Goal: Check status: Check status

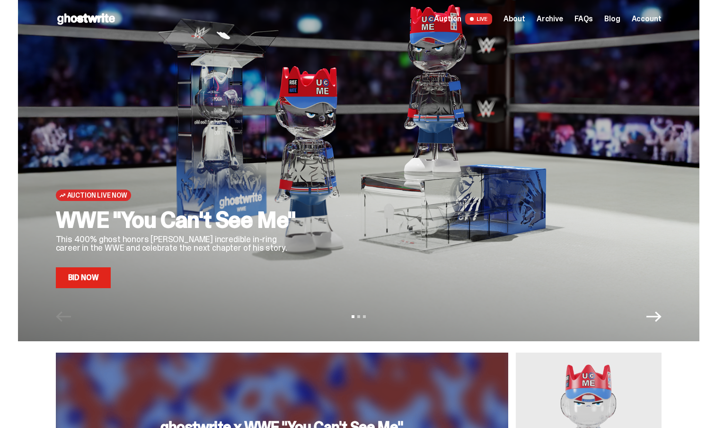
click at [653, 17] on span "Account" at bounding box center [647, 19] width 30 height 8
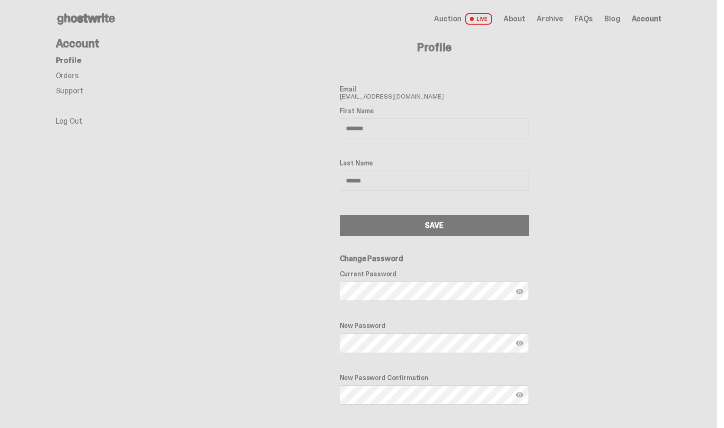
click at [72, 75] on link "Orders" at bounding box center [67, 76] width 23 height 10
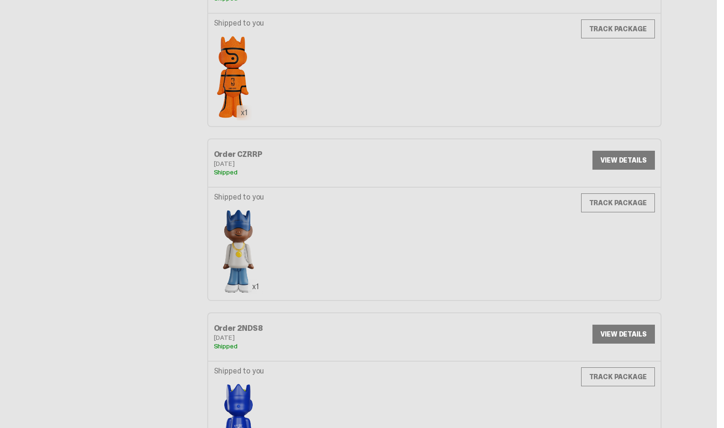
scroll to position [2151, 0]
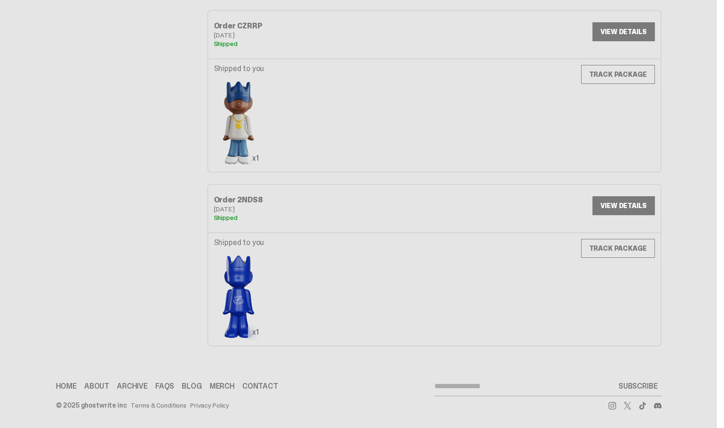
click at [618, 208] on link "VIEW DETAILS" at bounding box center [624, 205] width 62 height 19
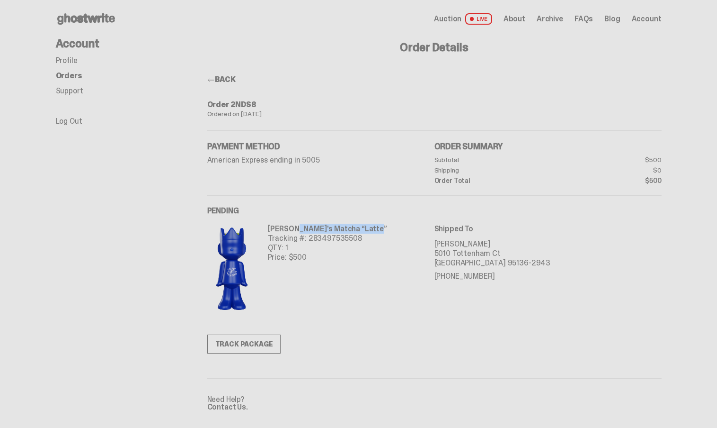
drag, startPoint x: 277, startPoint y: 228, endPoint x: 356, endPoint y: 226, distance: 79.6
click at [356, 226] on p "[PERSON_NAME]'s Matcha “Latte”" at bounding box center [327, 228] width 119 height 9
copy p "[PERSON_NAME]'s Matcha “Latte”"
click at [224, 78] on link "BACK" at bounding box center [221, 79] width 28 height 10
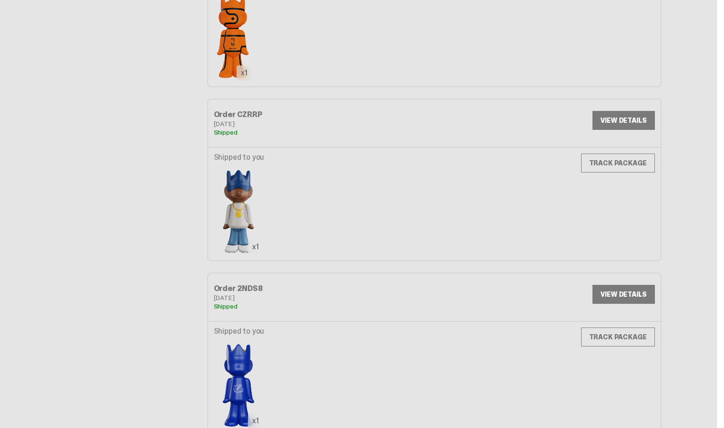
scroll to position [2056, 0]
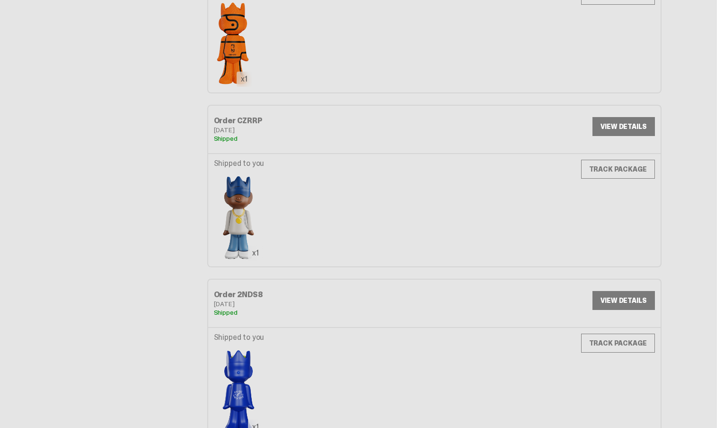
click at [636, 126] on link "VIEW DETAILS" at bounding box center [624, 126] width 62 height 19
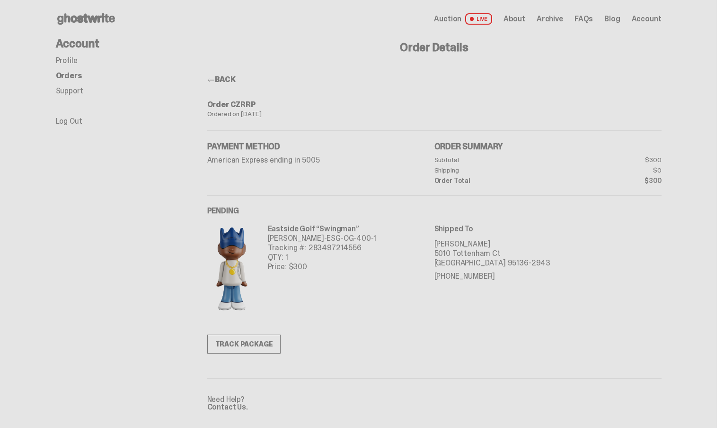
drag, startPoint x: 272, startPoint y: 226, endPoint x: 359, endPoint y: 226, distance: 87.6
click at [359, 226] on div "Eastside Golf “Swingman” [PERSON_NAME]-ESG-OG-400-1 Tracking #: 283497214556 QT…" at bounding box center [320, 268] width 227 height 88
copy p "Eastside Golf “Swingman”"
click at [681, 162] on main "Something went wrong! Hang in there while we get back on track Account Profile …" at bounding box center [358, 230] width 717 height 384
click at [226, 78] on link "BACK" at bounding box center [221, 79] width 28 height 10
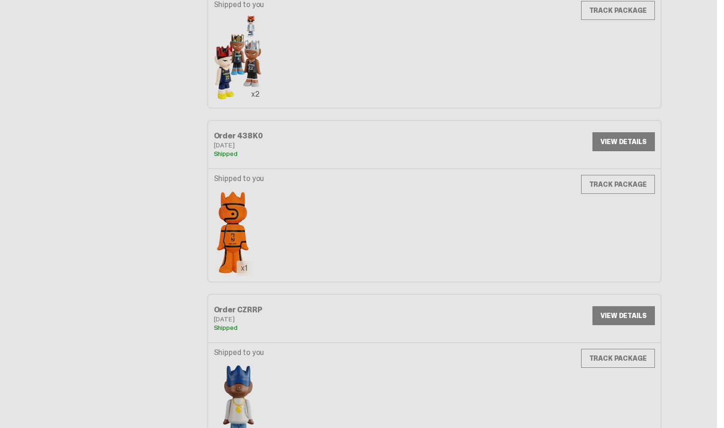
scroll to position [1867, 0]
click at [642, 142] on link "VIEW DETAILS" at bounding box center [624, 142] width 62 height 19
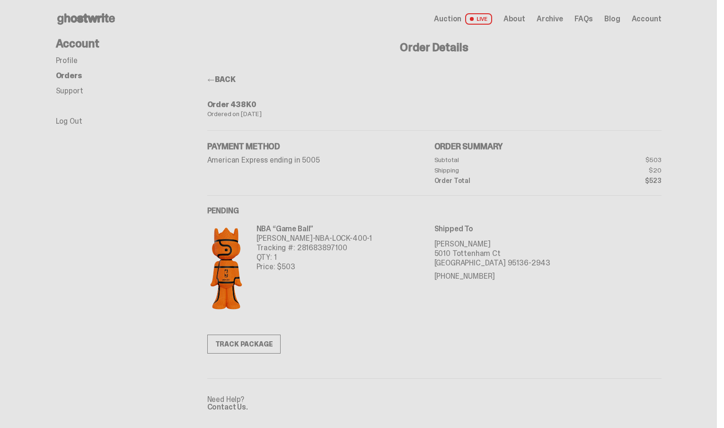
click at [225, 79] on link "BACK" at bounding box center [221, 79] width 28 height 10
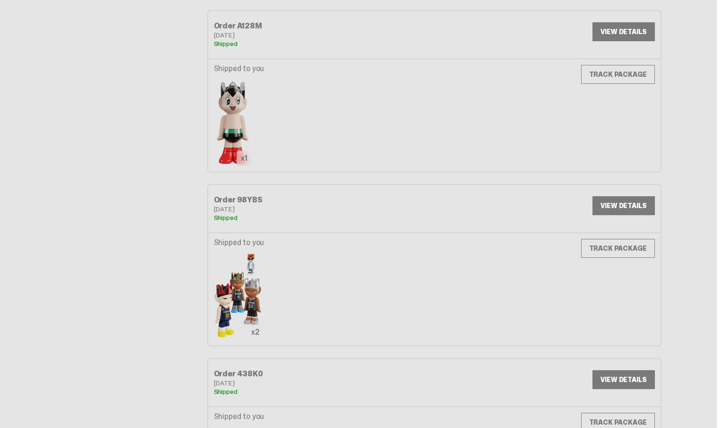
scroll to position [1630, 0]
click at [637, 202] on link "VIEW DETAILS" at bounding box center [624, 205] width 62 height 19
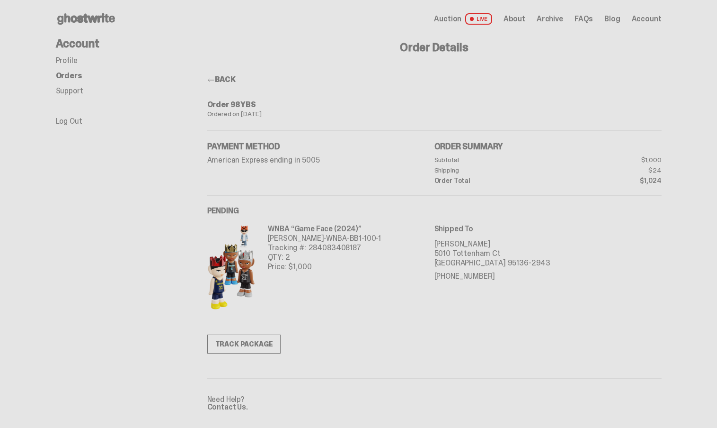
click at [226, 79] on link "BACK" at bounding box center [221, 79] width 28 height 10
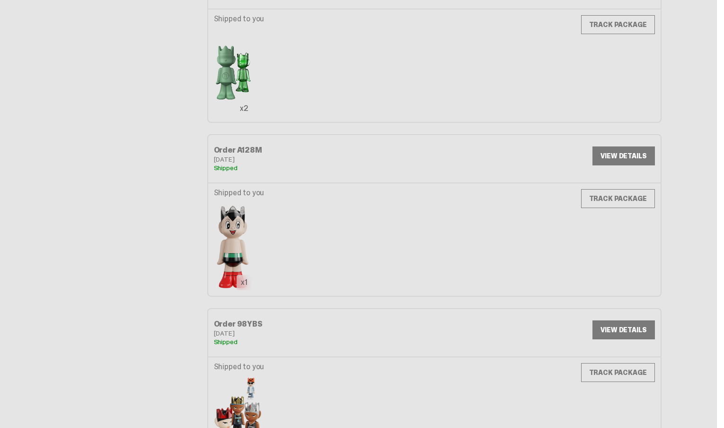
scroll to position [1488, 0]
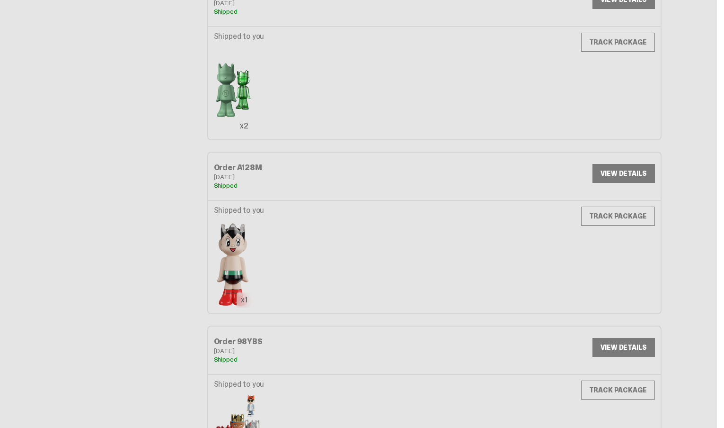
click at [640, 171] on link "VIEW DETAILS" at bounding box center [624, 173] width 62 height 19
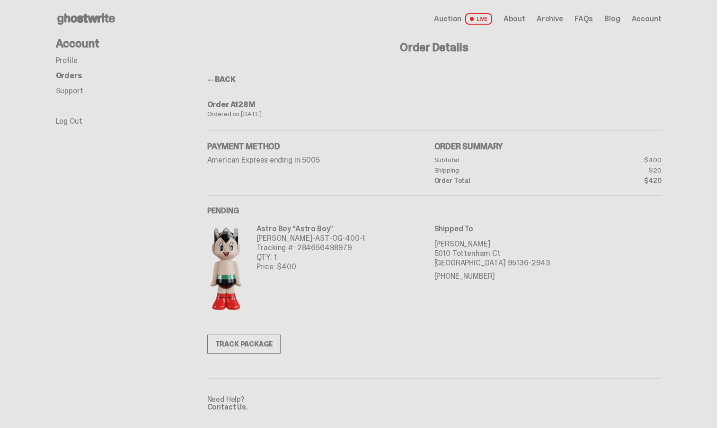
click at [45, 167] on main "Something went wrong! Hang in there while we get back on track Account Profile …" at bounding box center [358, 230] width 717 height 384
click at [215, 79] on span at bounding box center [211, 80] width 8 height 8
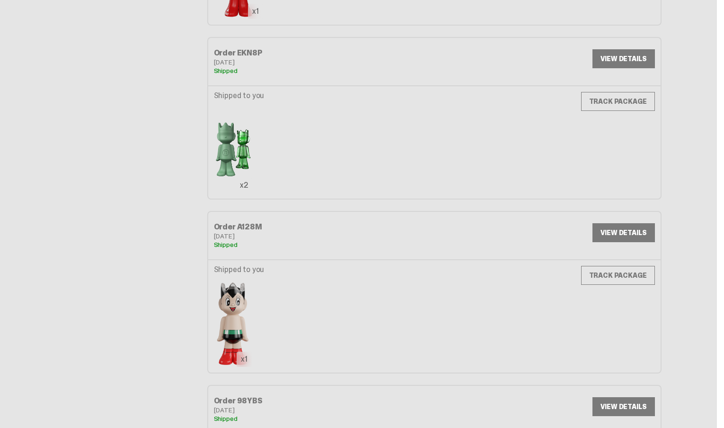
scroll to position [1346, 0]
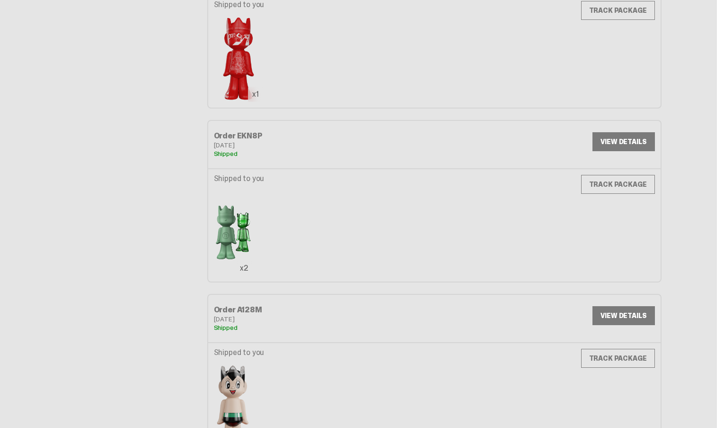
click at [632, 140] on link "VIEW DETAILS" at bounding box center [624, 141] width 62 height 19
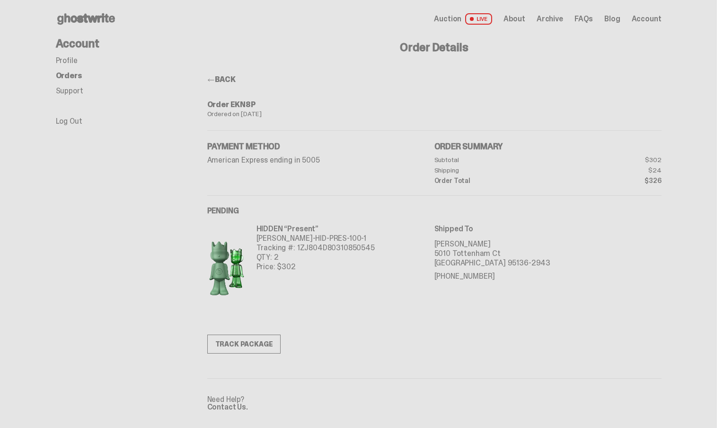
click at [215, 77] on span at bounding box center [211, 80] width 8 height 8
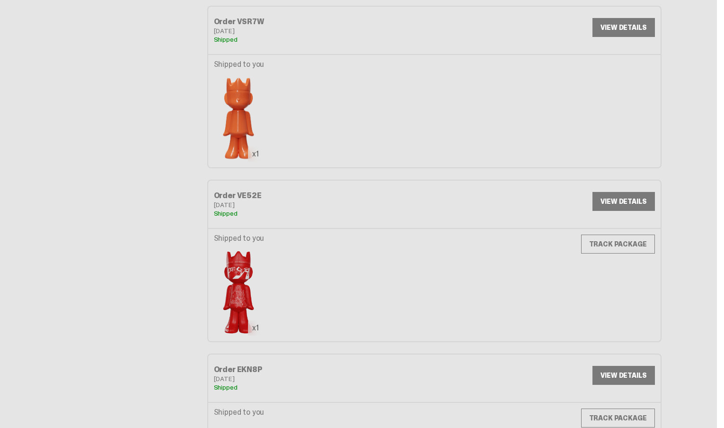
scroll to position [1109, 0]
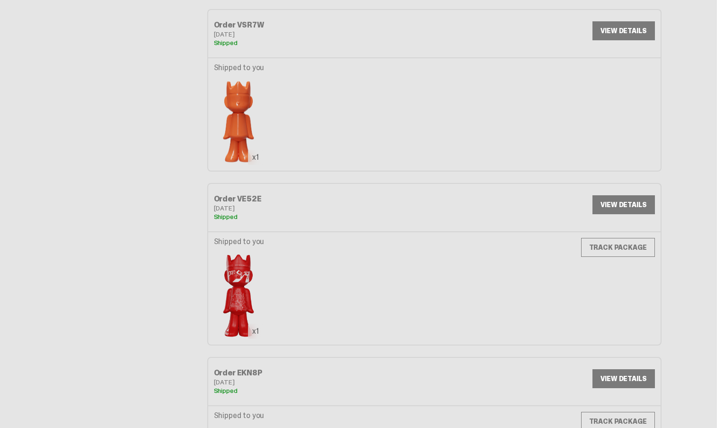
click at [626, 202] on link "VIEW DETAILS" at bounding box center [624, 204] width 62 height 19
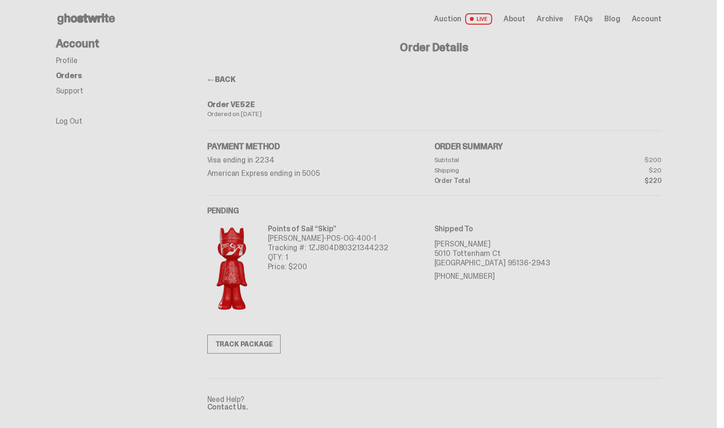
click at [689, 62] on main "Something went wrong! Hang in there while we get back on track Account Profile …" at bounding box center [358, 230] width 717 height 384
click at [219, 78] on link "BACK" at bounding box center [221, 79] width 28 height 10
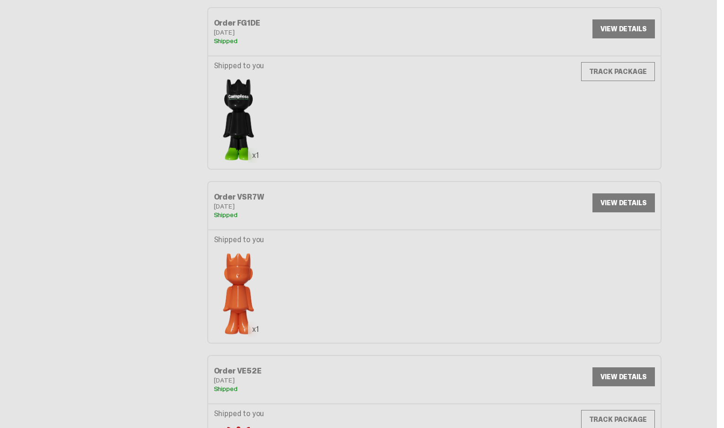
scroll to position [920, 0]
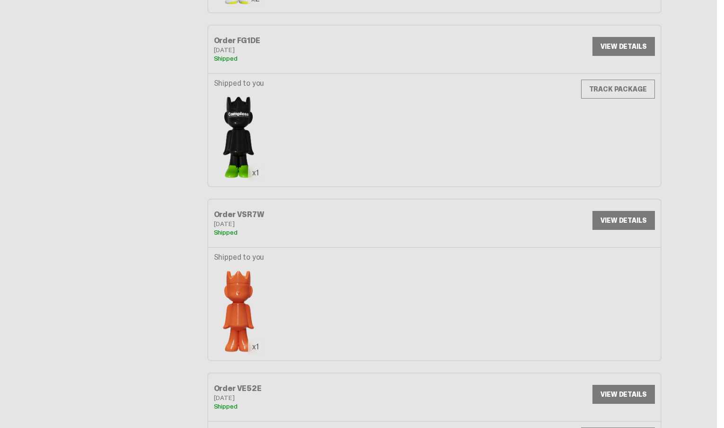
click at [641, 221] on link "VIEW DETAILS" at bounding box center [624, 220] width 62 height 19
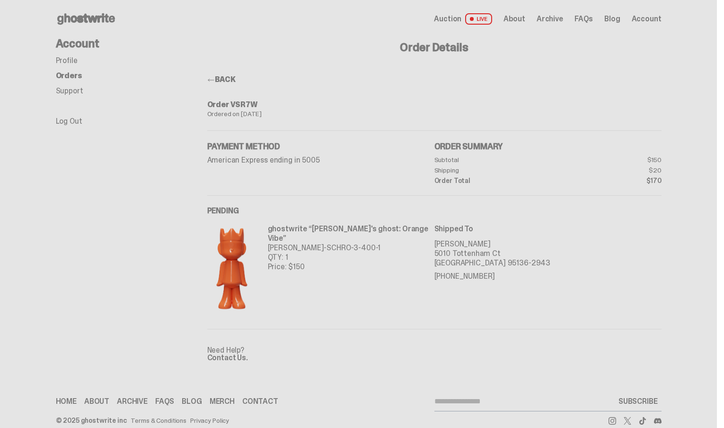
drag, startPoint x: 279, startPoint y: 229, endPoint x: 426, endPoint y: 226, distance: 147.3
click at [428, 226] on p "ghostwrite “[PERSON_NAME]'s ghost: Orange Vibe”" at bounding box center [351, 233] width 167 height 19
drag, startPoint x: 421, startPoint y: 225, endPoint x: 411, endPoint y: 239, distance: 16.9
click at [406, 243] on div "ghostwrite “[PERSON_NAME]'s ghost: Orange Vibe” [PERSON_NAME]-SCHRO-3-400-1 QTY…" at bounding box center [351, 268] width 167 height 88
drag, startPoint x: 309, startPoint y: 227, endPoint x: 428, endPoint y: 226, distance: 119.3
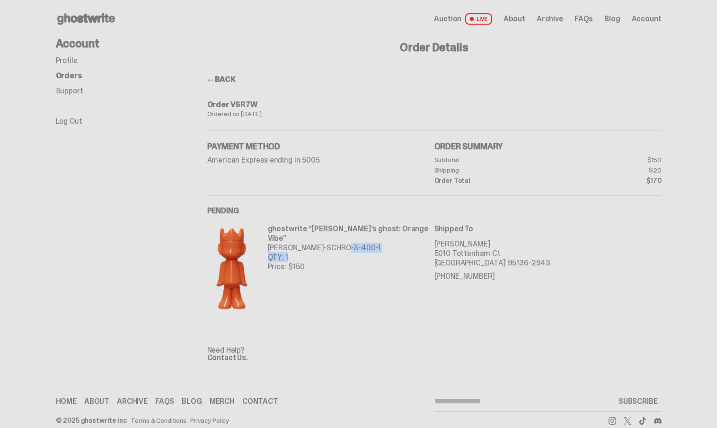
click at [428, 226] on div "ghostwrite “[PERSON_NAME]'s ghost: Orange Vibe” [PERSON_NAME]-SCHRO-3-400-1 QTY…" at bounding box center [320, 268] width 227 height 88
copy p "“[PERSON_NAME]'s ghost: Orange Vibe”"
click at [219, 76] on link "BACK" at bounding box center [221, 79] width 28 height 10
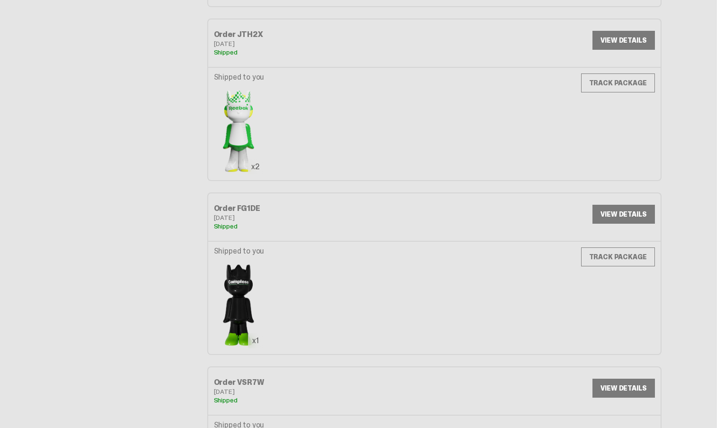
scroll to position [731, 0]
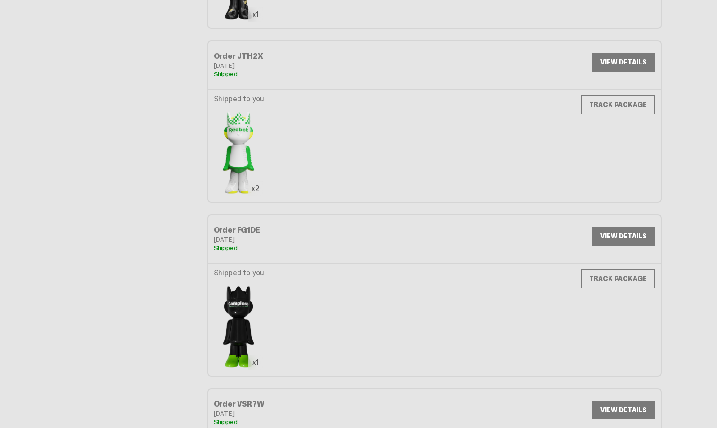
click at [638, 232] on link "VIEW DETAILS" at bounding box center [624, 235] width 62 height 19
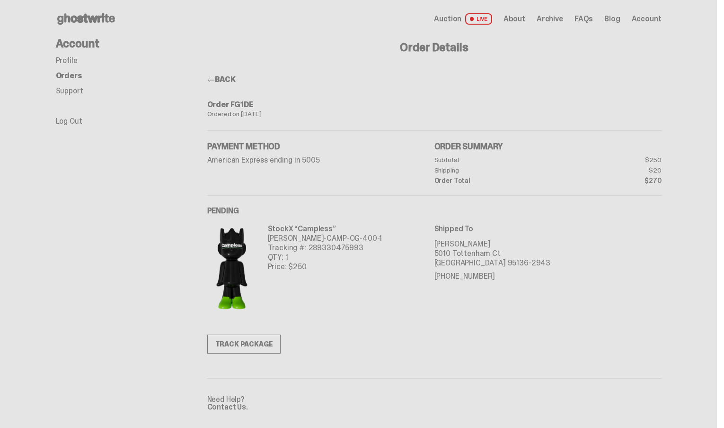
click at [215, 77] on span at bounding box center [211, 80] width 8 height 8
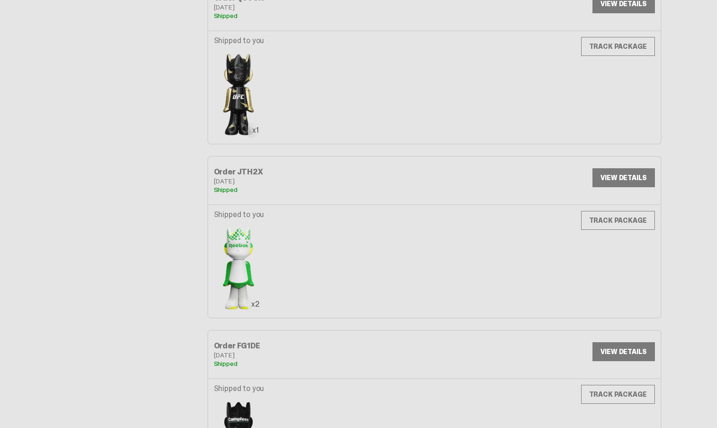
scroll to position [589, 0]
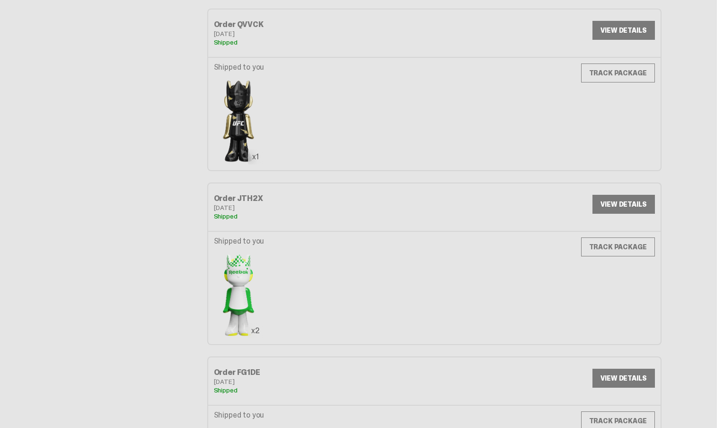
click at [637, 197] on link "VIEW DETAILS" at bounding box center [624, 204] width 62 height 19
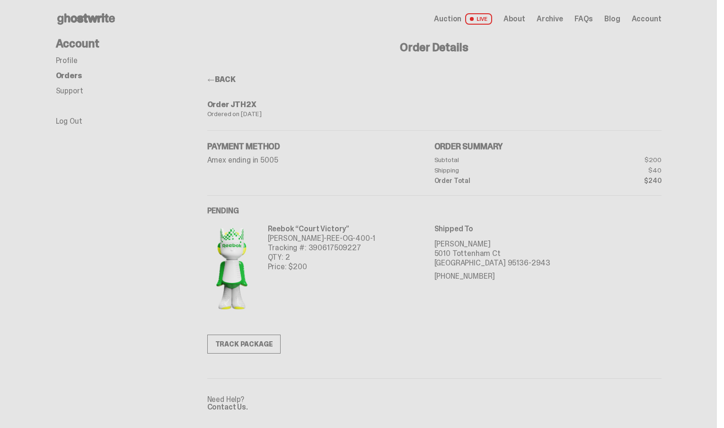
click at [215, 76] on span at bounding box center [211, 80] width 8 height 8
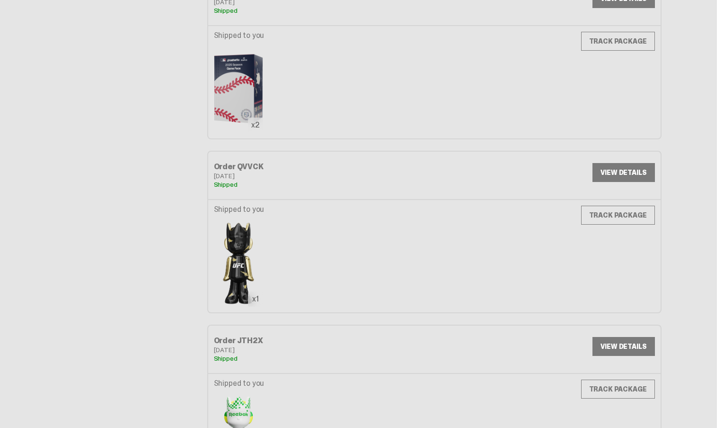
scroll to position [399, 0]
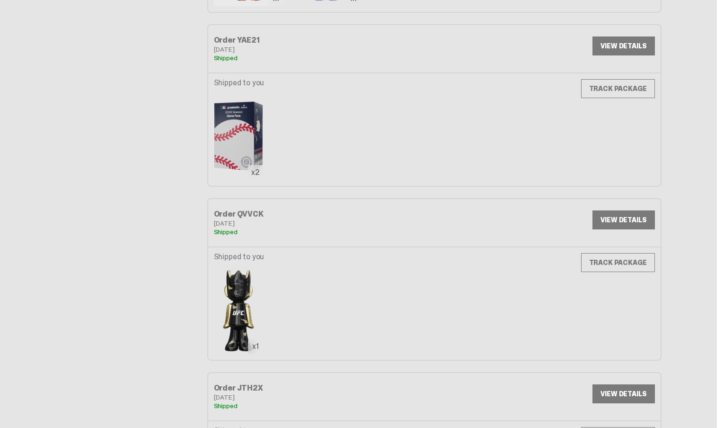
click at [623, 219] on link "VIEW DETAILS" at bounding box center [624, 219] width 62 height 19
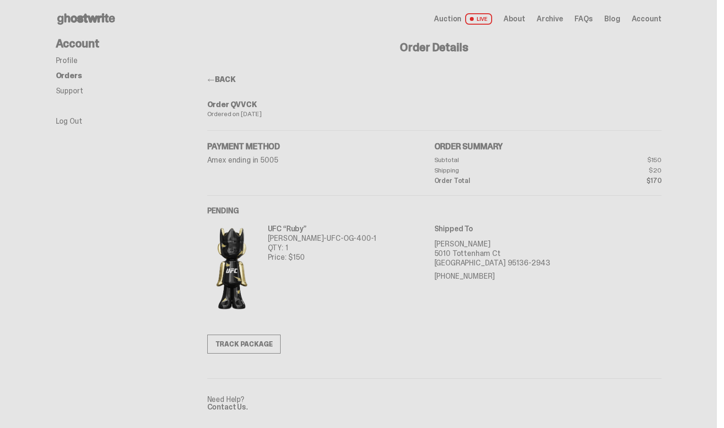
click at [212, 74] on link "BACK" at bounding box center [221, 79] width 28 height 10
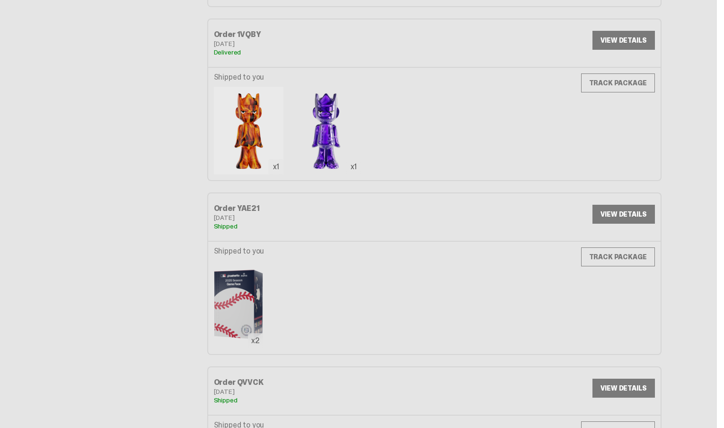
scroll to position [210, 0]
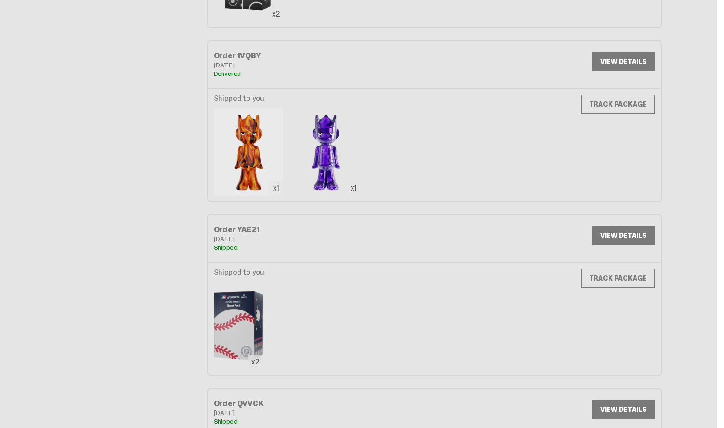
click at [646, 235] on link "VIEW DETAILS" at bounding box center [624, 235] width 62 height 19
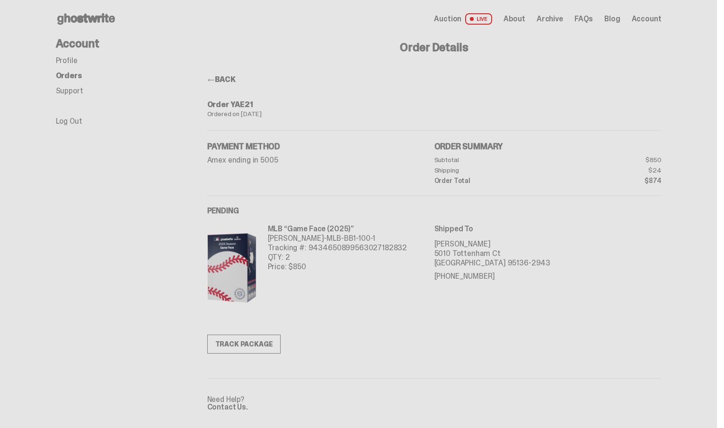
click at [215, 77] on span at bounding box center [211, 80] width 8 height 8
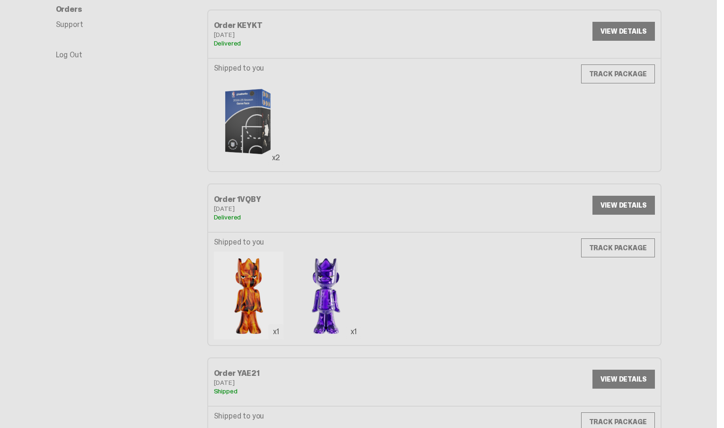
scroll to position [95, 0]
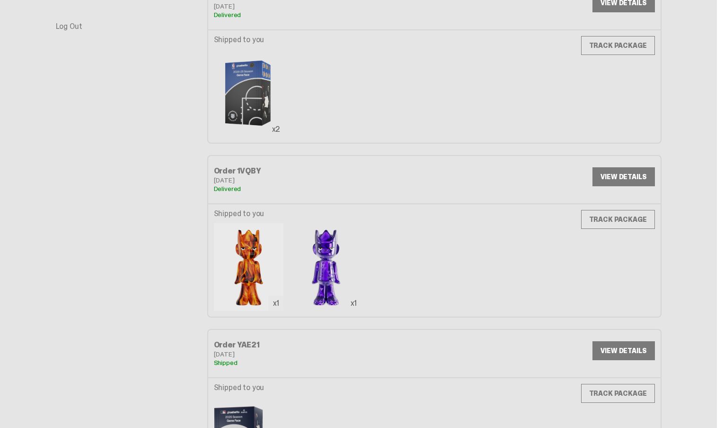
click at [645, 174] on link "VIEW DETAILS" at bounding box center [624, 176] width 62 height 19
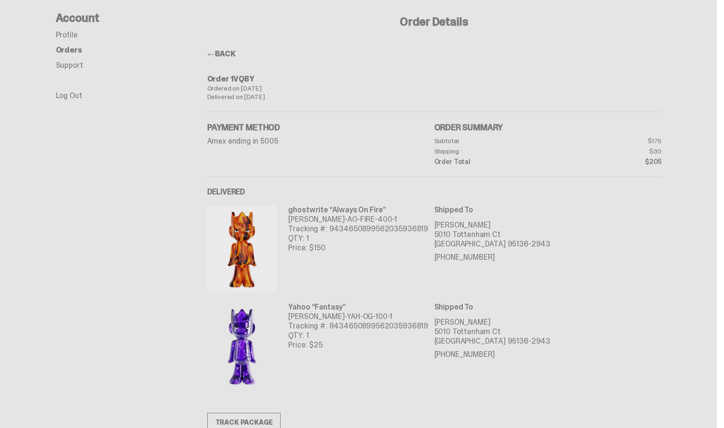
scroll to position [47, 0]
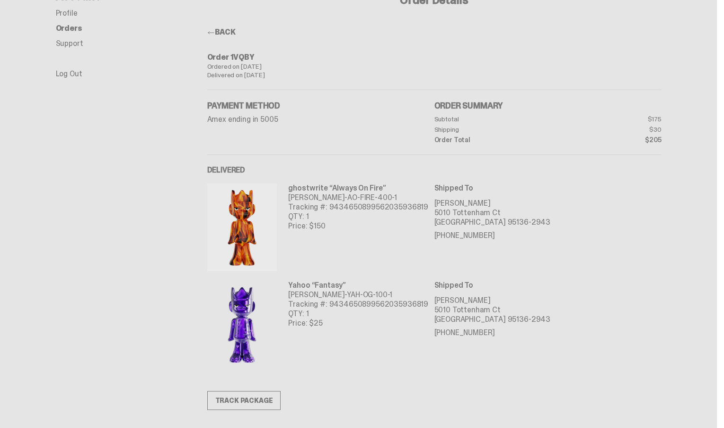
drag, startPoint x: 293, startPoint y: 187, endPoint x: 388, endPoint y: 185, distance: 95.7
click at [388, 185] on p "ghostwrite “Always On Fire”" at bounding box center [358, 187] width 140 height 9
copy p "ghostwrite “Always On Fire”"
click at [674, 284] on main "Something went wrong! Hang in there while we get back on track Account Profile …" at bounding box center [358, 235] width 717 height 488
drag, startPoint x: 296, startPoint y: 284, endPoint x: 358, endPoint y: 285, distance: 61.6
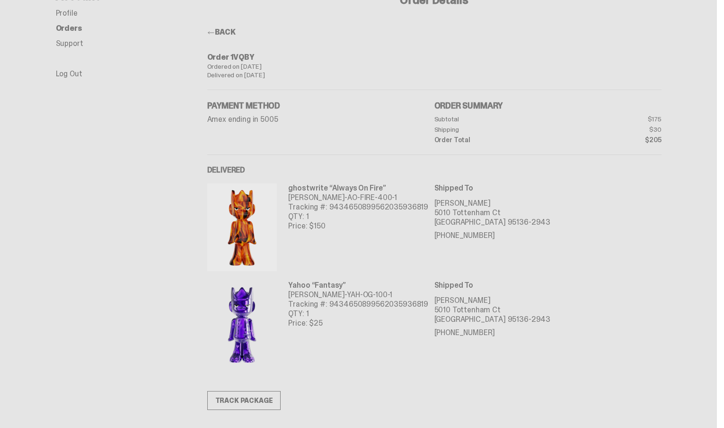
click at [362, 286] on p "Yahoo “Fantasy”" at bounding box center [358, 284] width 140 height 9
click at [358, 285] on p "Yahoo “Fantasy”" at bounding box center [358, 284] width 140 height 9
drag, startPoint x: 293, startPoint y: 284, endPoint x: 359, endPoint y: 283, distance: 66.8
click at [359, 283] on p "Yahoo “Fantasy”" at bounding box center [358, 284] width 140 height 9
copy p "Yahoo “Fantasy”"
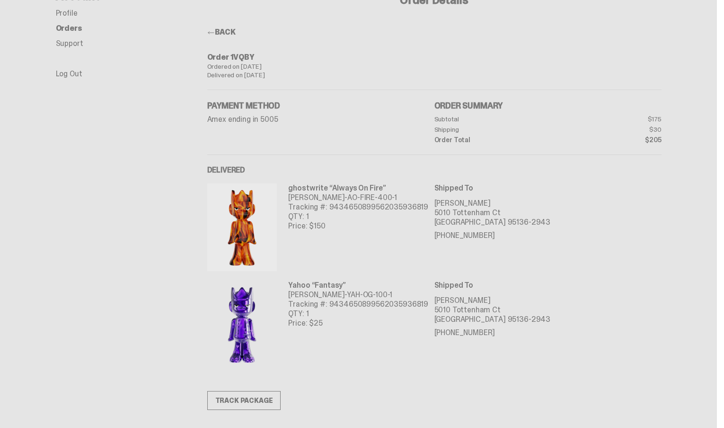
click at [717, 281] on main "Something went wrong! Hang in there while we get back on track Account Profile …" at bounding box center [358, 235] width 717 height 488
